Goal: Task Accomplishment & Management: Manage account settings

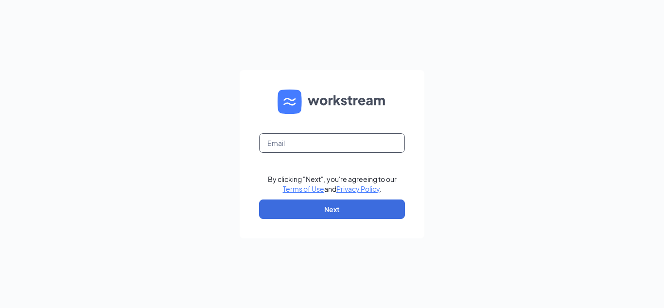
click at [302, 145] on input "text" at bounding box center [332, 142] width 146 height 19
type input "[PERSON_NAME][EMAIL_ADDRESS][PERSON_NAME][DOMAIN_NAME]"
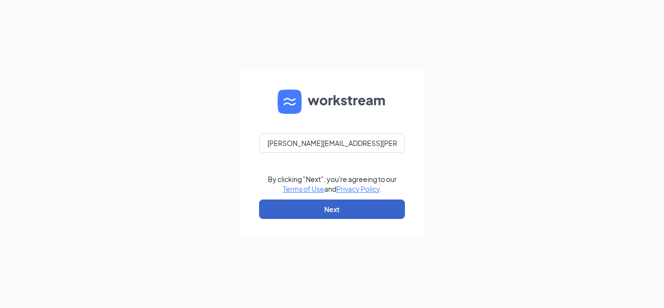
click at [349, 211] on button "Next" at bounding box center [332, 208] width 146 height 19
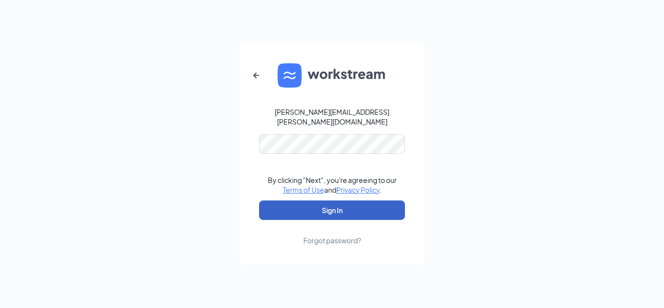
click at [345, 210] on button "Sign In" at bounding box center [332, 209] width 146 height 19
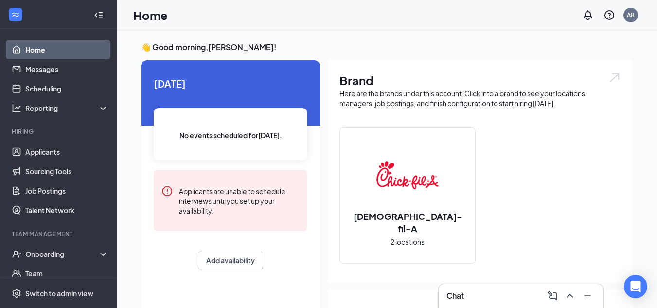
scroll to position [48, 0]
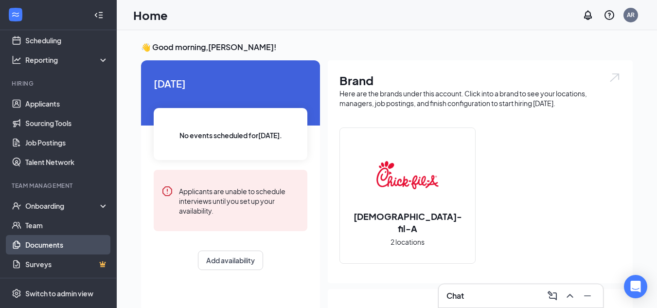
click at [51, 238] on link "Documents" at bounding box center [66, 244] width 83 height 19
